Goal: Book appointment/travel/reservation

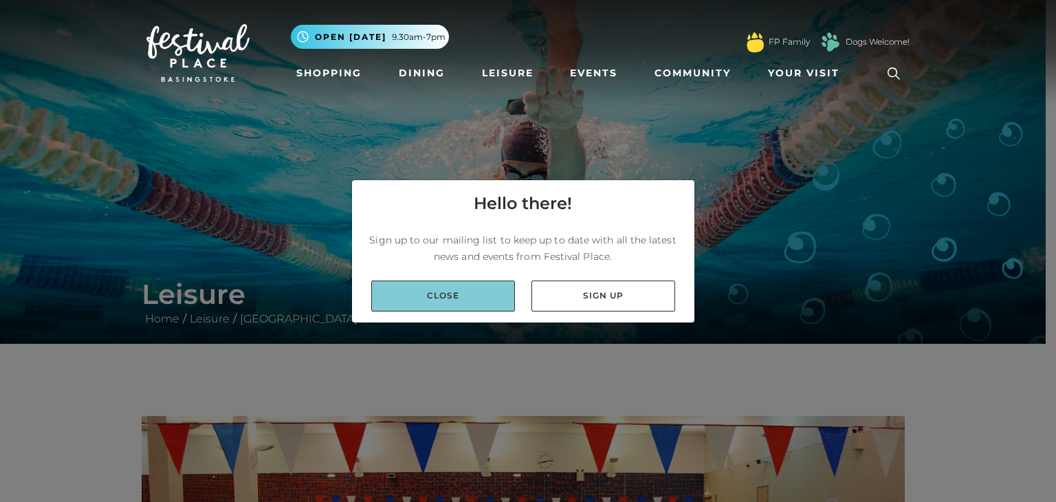
click at [488, 305] on link "Close" at bounding box center [443, 296] width 144 height 31
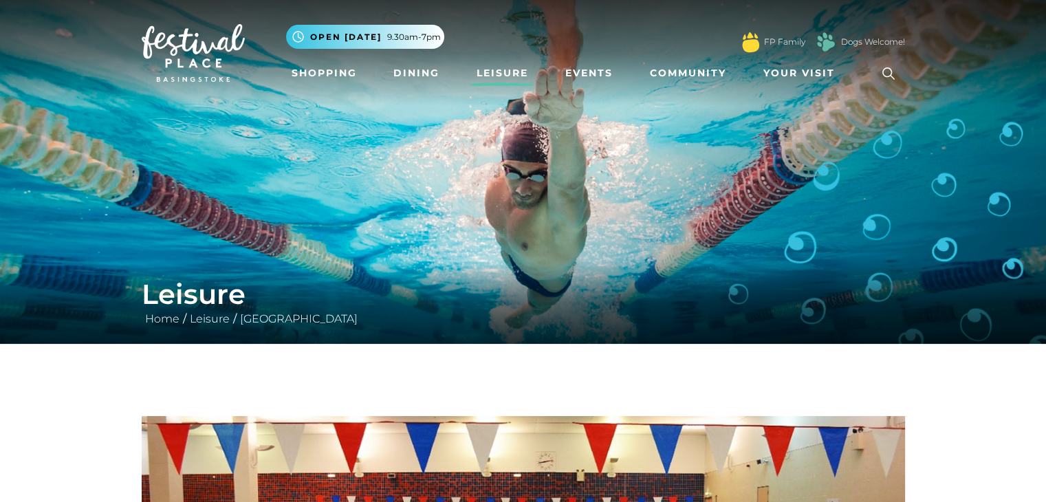
click at [518, 70] on link "Leisure" at bounding box center [502, 73] width 63 height 25
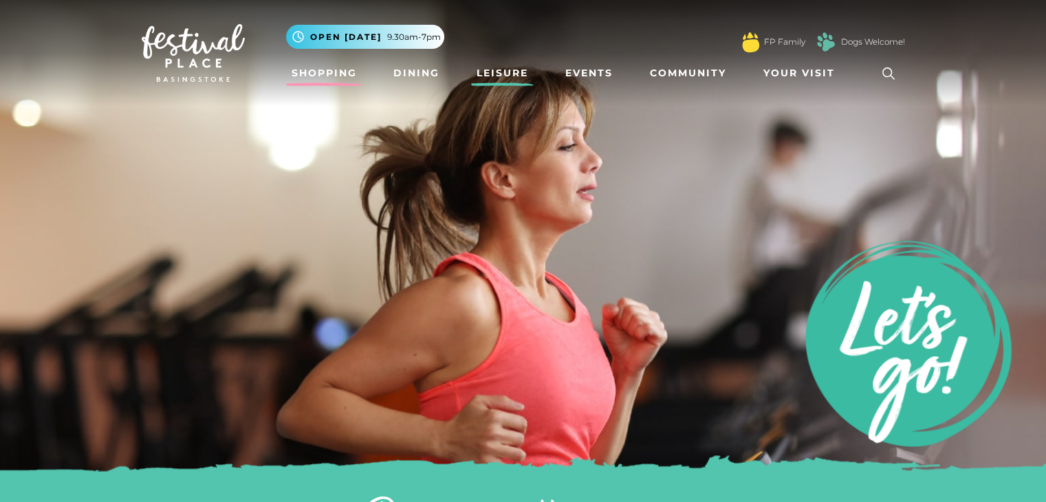
click at [316, 69] on link "Shopping" at bounding box center [324, 73] width 76 height 25
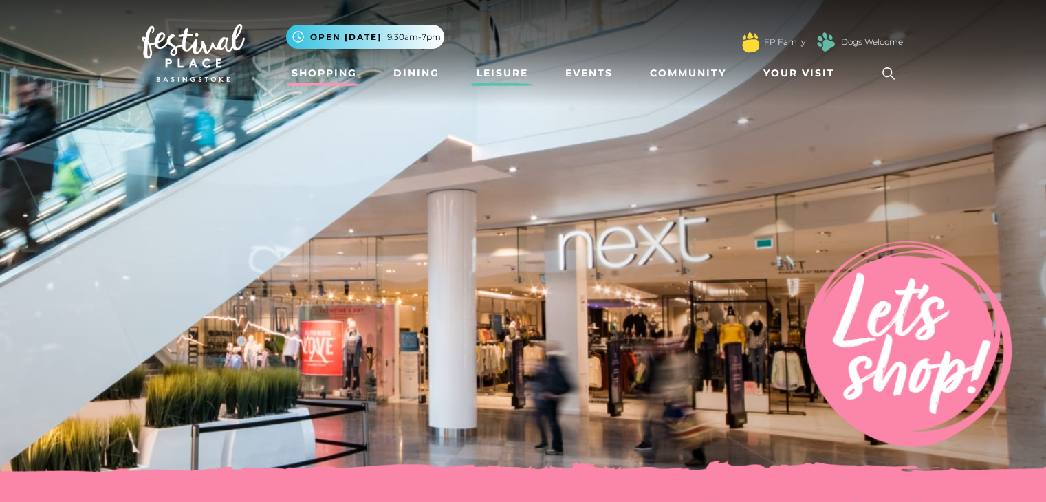
click at [499, 69] on link "Leisure" at bounding box center [502, 73] width 63 height 25
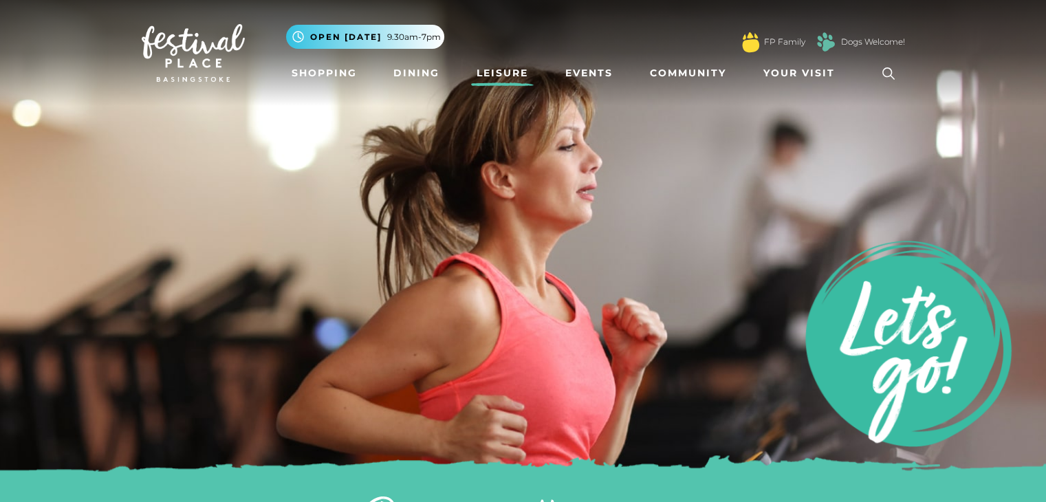
click at [879, 75] on icon at bounding box center [888, 73] width 21 height 21
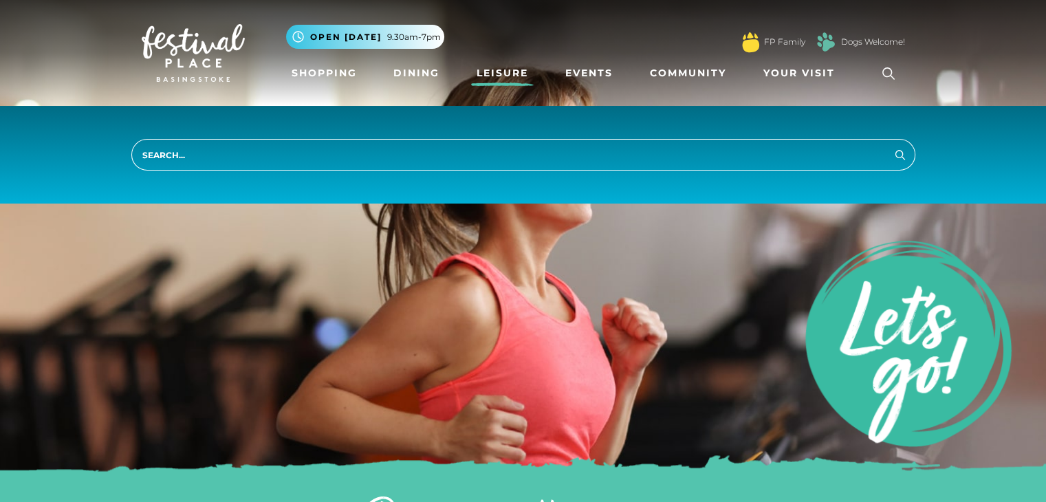
click at [210, 156] on input "search" at bounding box center [523, 155] width 784 height 32
type input "book a badminton court"
click at [892, 146] on button "Search" at bounding box center [900, 154] width 17 height 17
click at [271, 238] on img at bounding box center [523, 240] width 1046 height 481
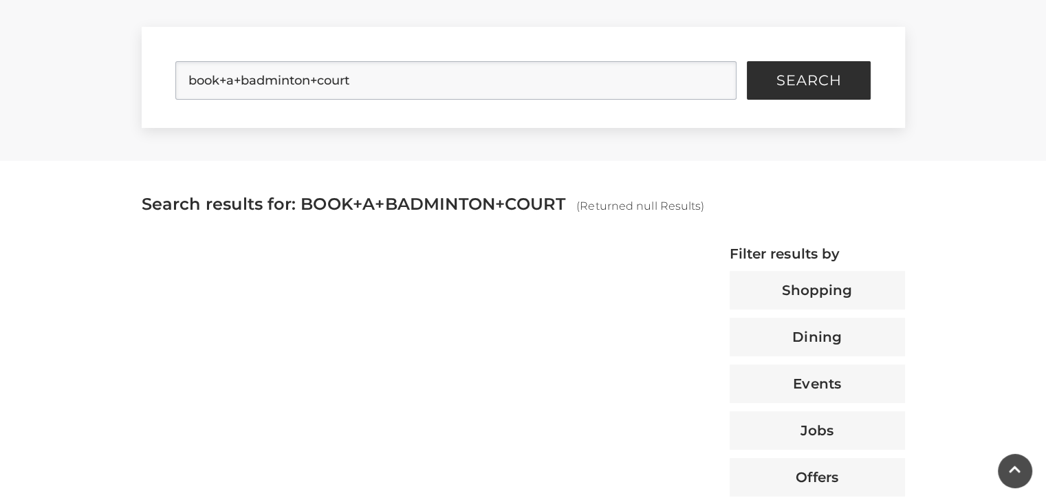
scroll to position [206, 0]
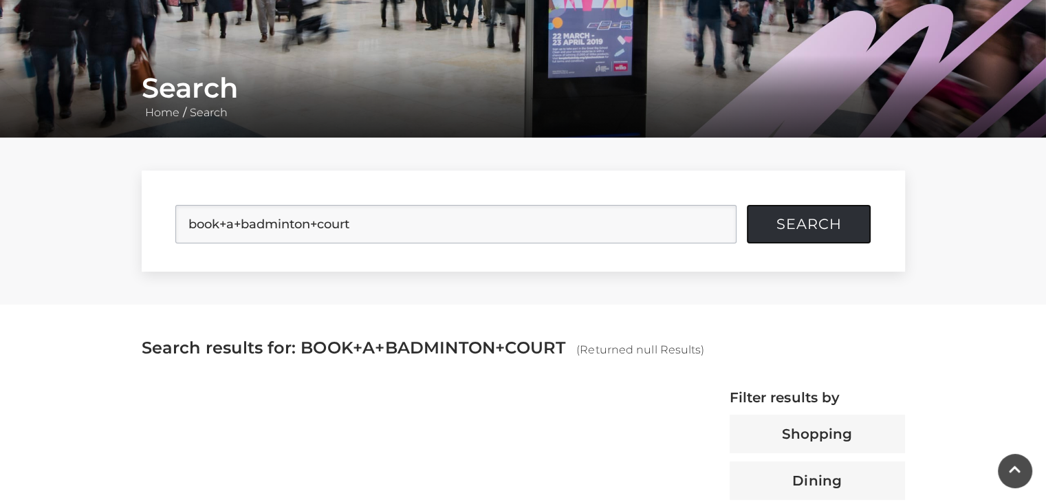
click at [801, 221] on span "Search" at bounding box center [808, 224] width 65 height 14
click at [220, 227] on input "book+a+badminton+court" at bounding box center [455, 224] width 561 height 39
click at [226, 226] on input "book+a+badminton+court" at bounding box center [455, 224] width 561 height 39
click at [237, 224] on input "book a+badminton+court" at bounding box center [455, 224] width 561 height 39
click at [309, 227] on input "book a badminton+court" at bounding box center [455, 224] width 561 height 39
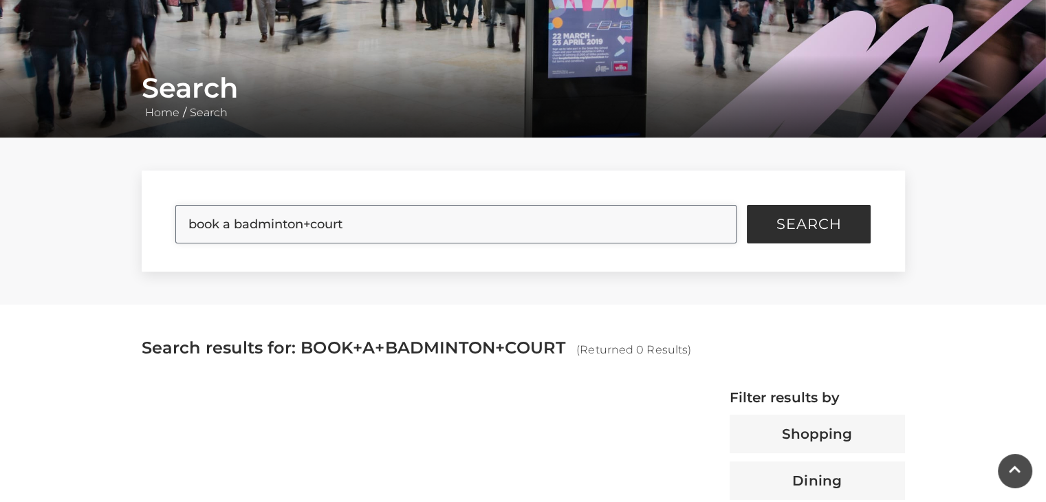
click at [309, 227] on input "book a badminton+court" at bounding box center [455, 224] width 561 height 39
type input "book a badminton court"
click at [747, 205] on button "Search" at bounding box center [809, 224] width 124 height 39
click at [765, 230] on button "Search" at bounding box center [809, 224] width 124 height 39
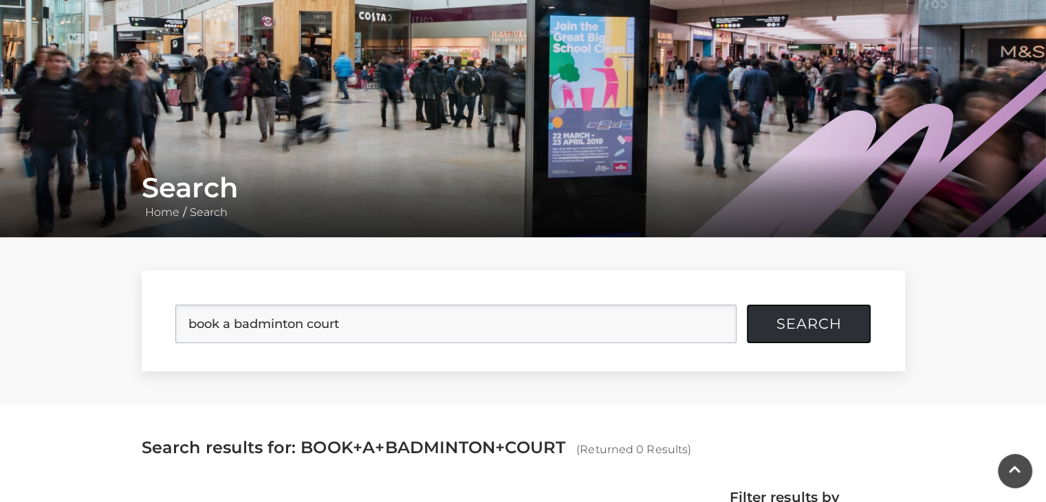
scroll to position [0, 0]
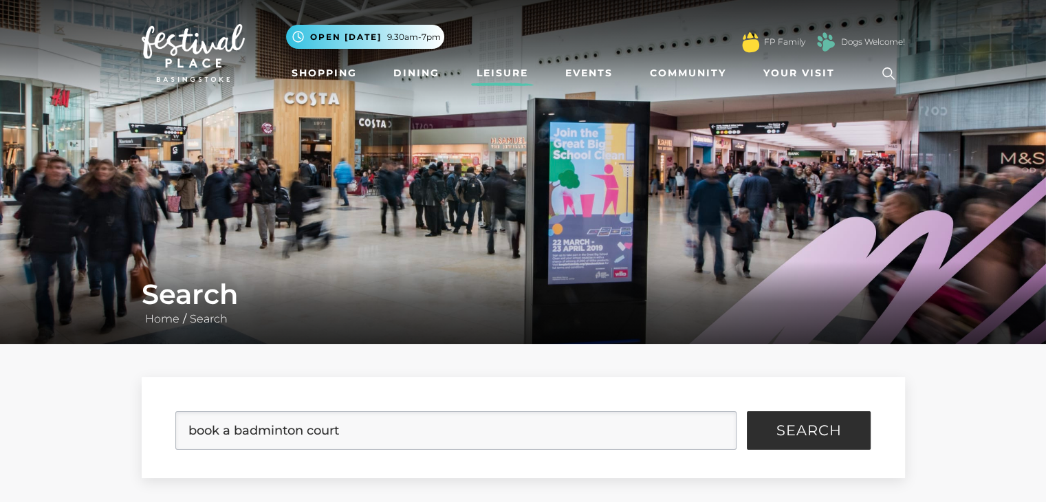
click at [494, 75] on link "Leisure" at bounding box center [502, 73] width 63 height 25
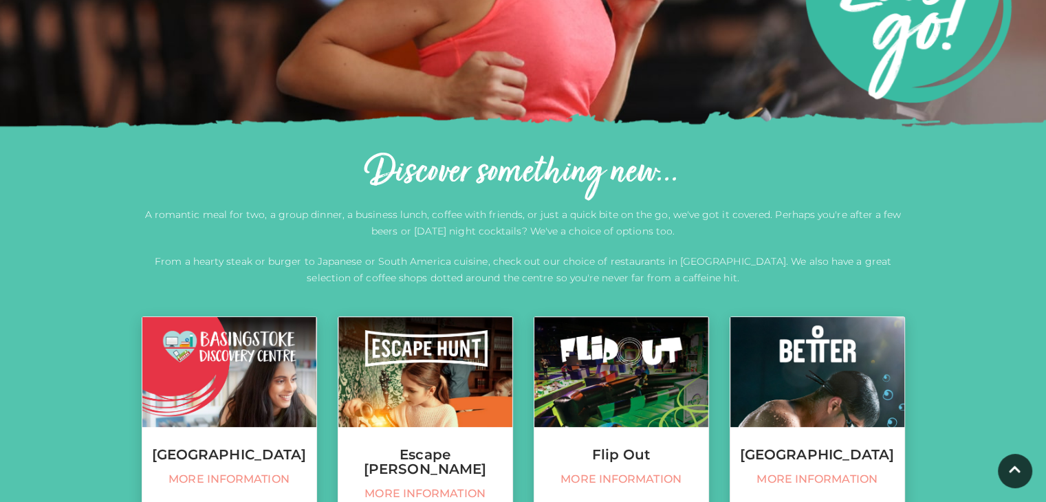
scroll to position [413, 0]
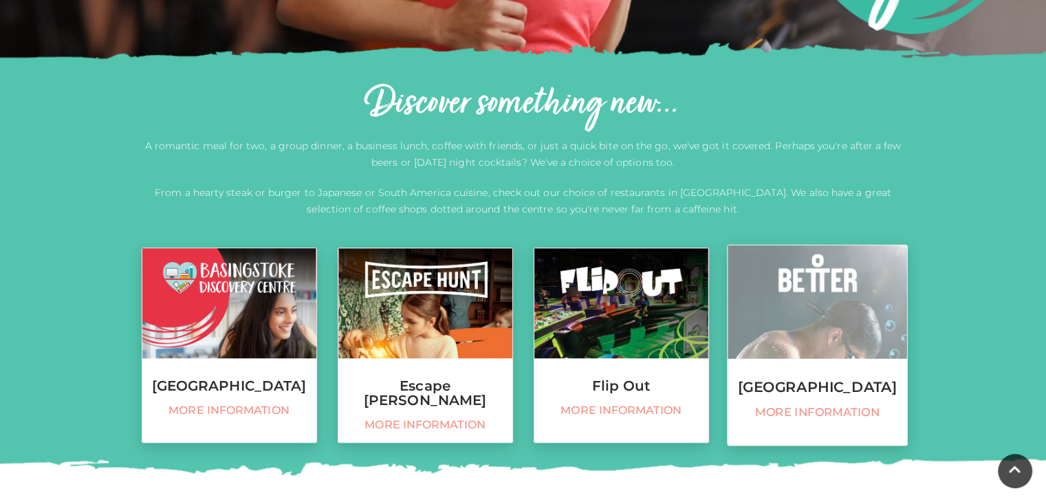
click at [798, 382] on h3 "[GEOGRAPHIC_DATA]" at bounding box center [817, 387] width 179 height 15
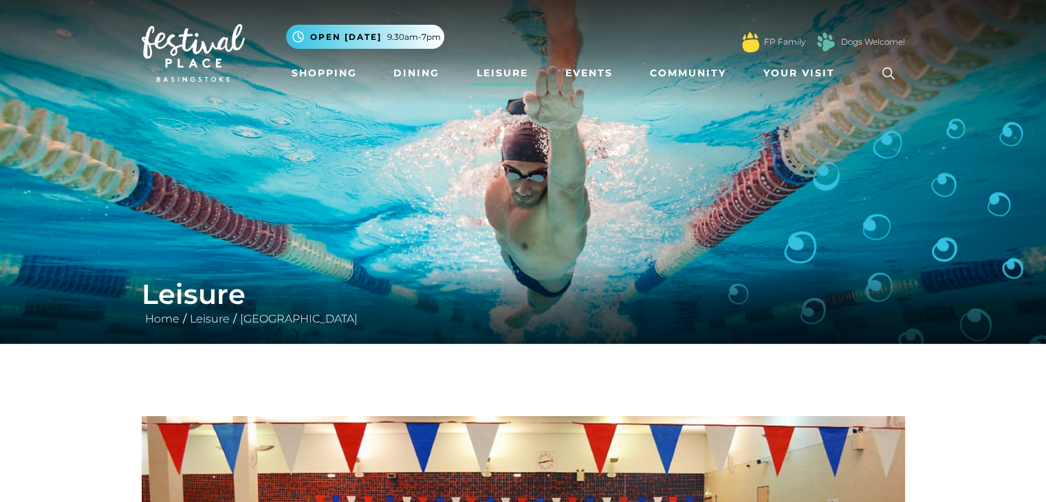
click at [511, 73] on link "Leisure" at bounding box center [502, 73] width 63 height 25
